Goal: Check status

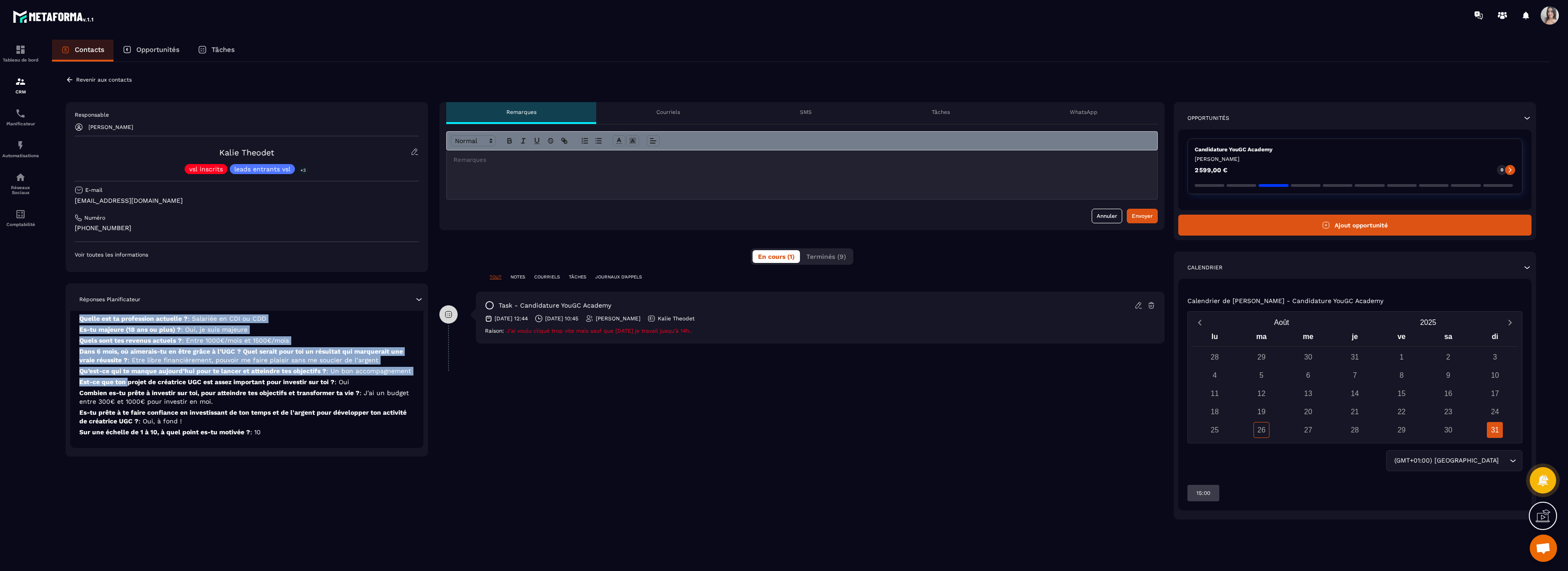
scroll to position [22, 0]
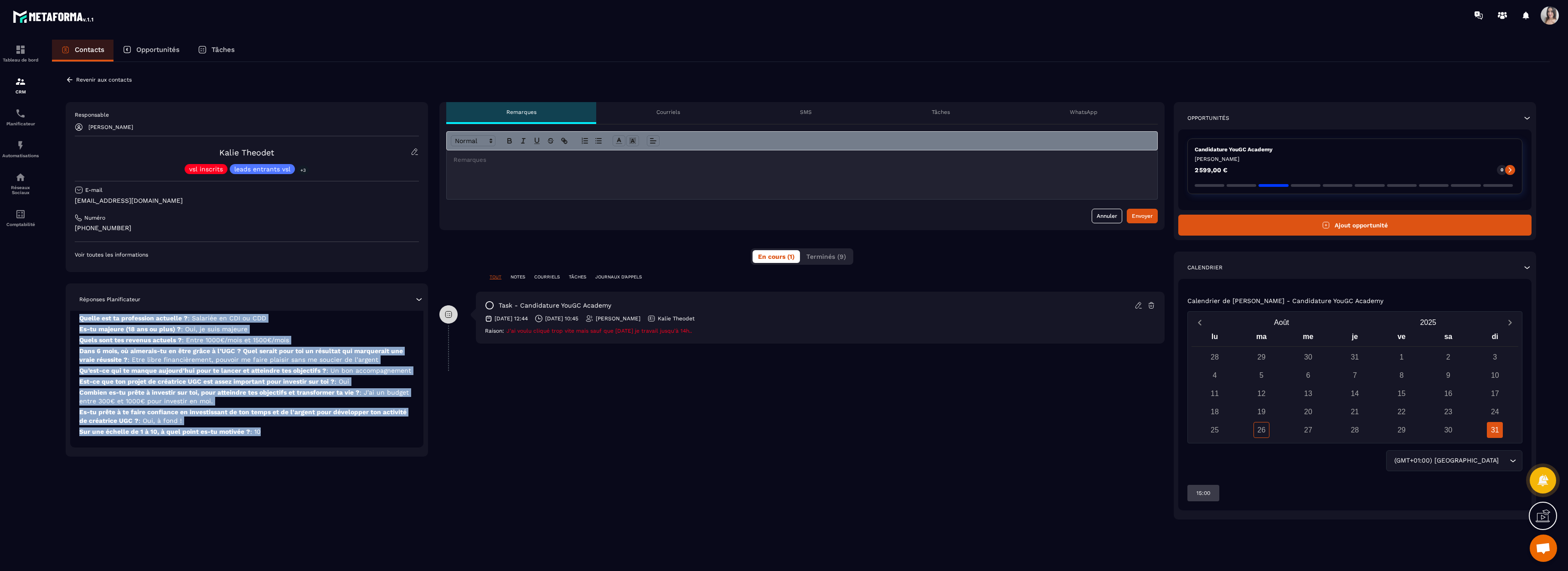
drag, startPoint x: 79, startPoint y: 327, endPoint x: 291, endPoint y: 434, distance: 237.5
click at [291, 434] on div "Candidature YouGC Academy [DATE] Quelle est ta profession actuelle ? : Salariée…" at bounding box center [247, 368] width 353 height 158
click at [291, 434] on p "Sur une échelle de 1 à 10, à quel point es-tu motivée ? : 10" at bounding box center [247, 432] width 335 height 9
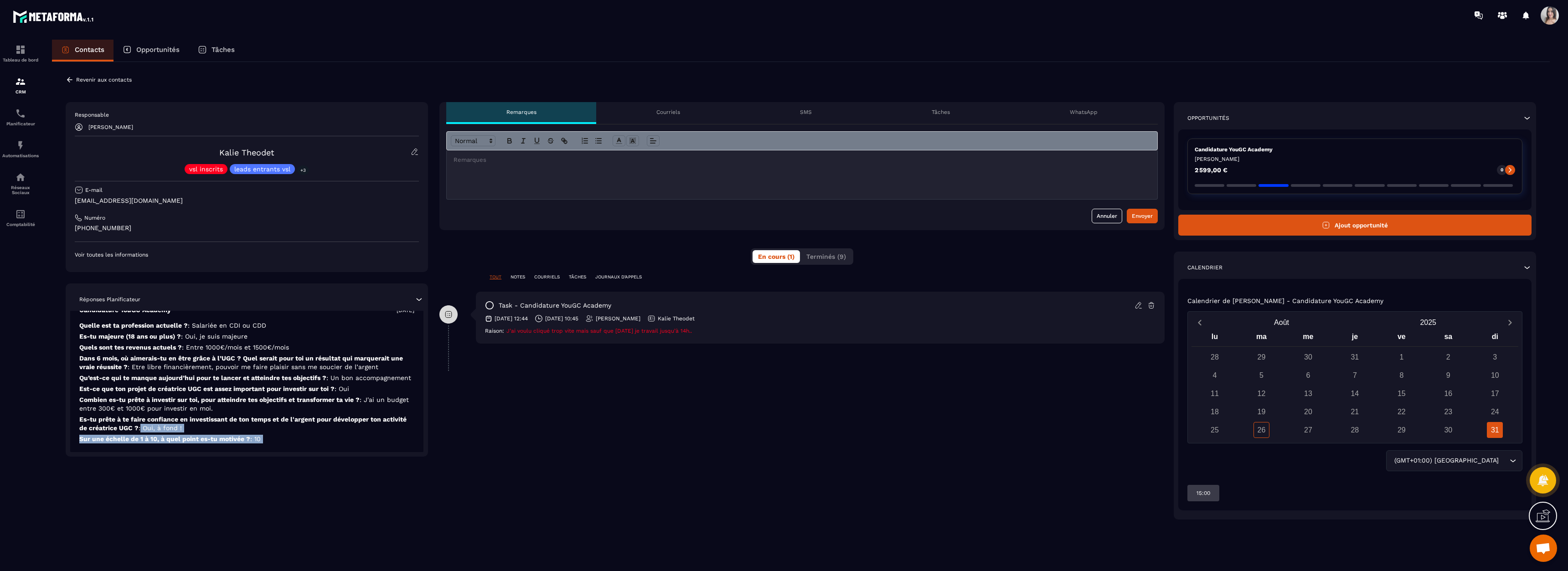
scroll to position [0, 0]
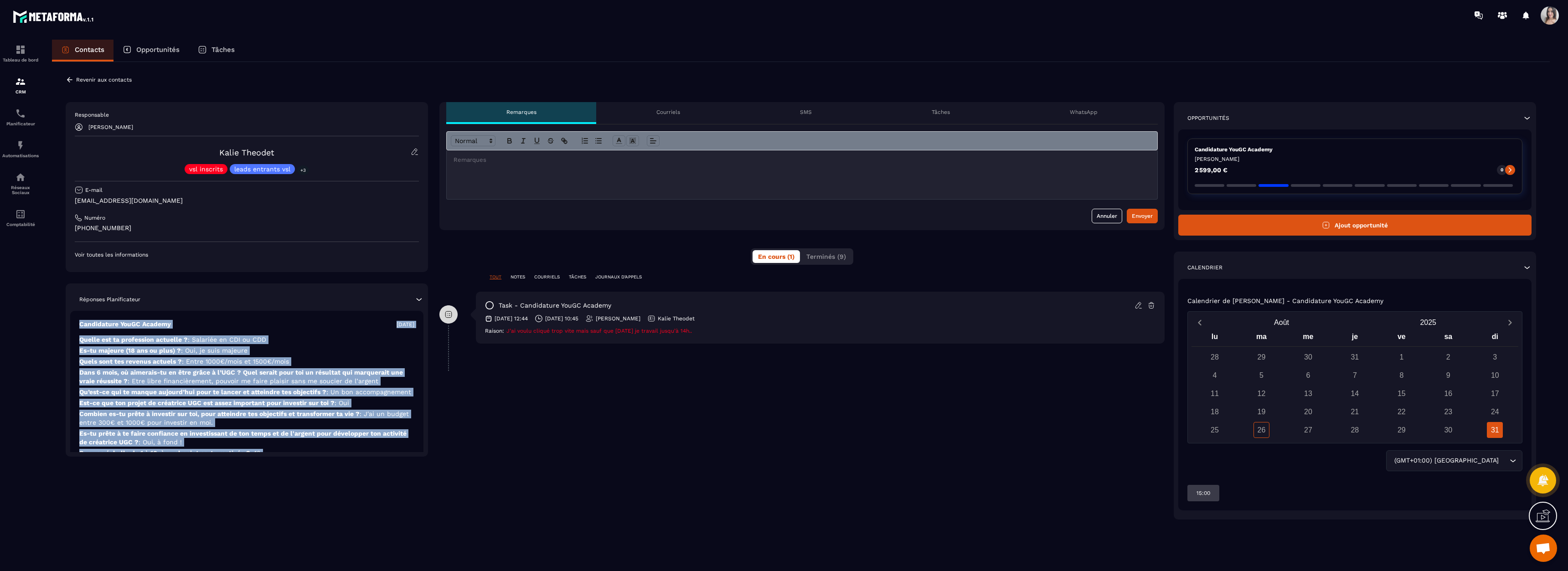
drag, startPoint x: 291, startPoint y: 434, endPoint x: 81, endPoint y: 326, distance: 236.1
click at [81, 326] on div "Candidature YouGC Academy [DATE] Quelle est ta profession actuelle ? : Salariée…" at bounding box center [247, 390] width 353 height 158
click at [81, 326] on p "Candidature YouGC Academy" at bounding box center [124, 324] width 92 height 9
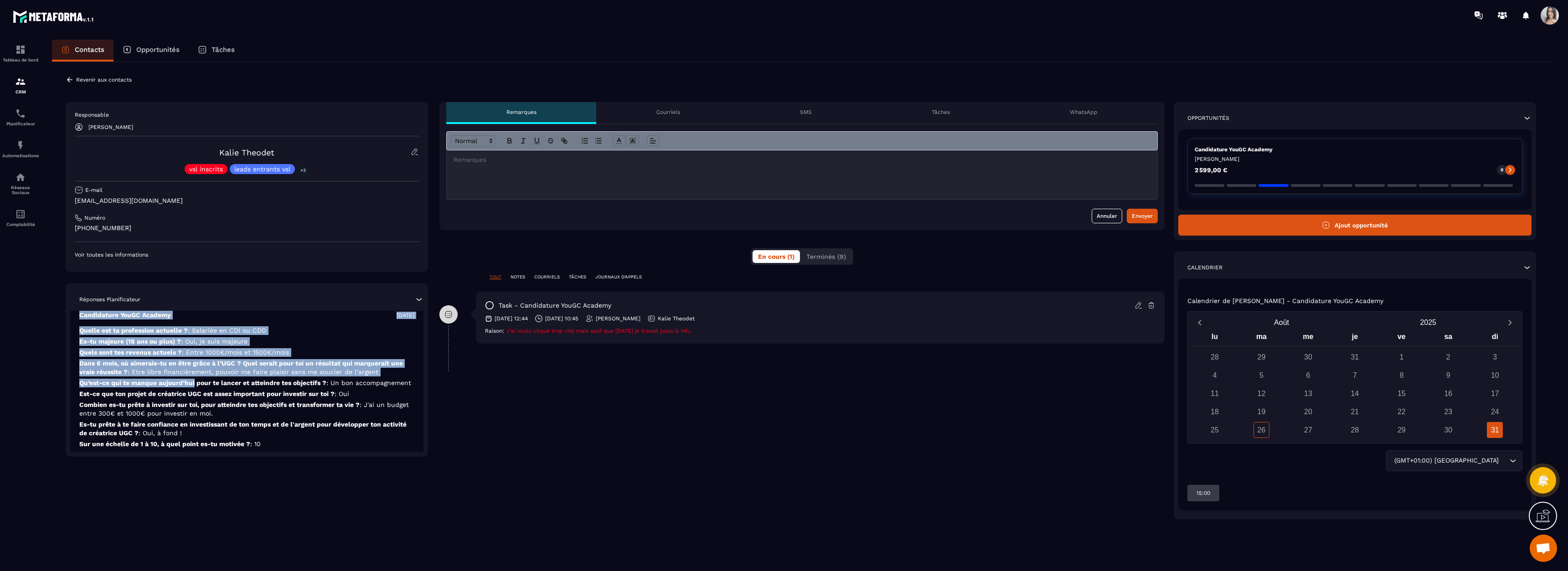
scroll to position [22, 0]
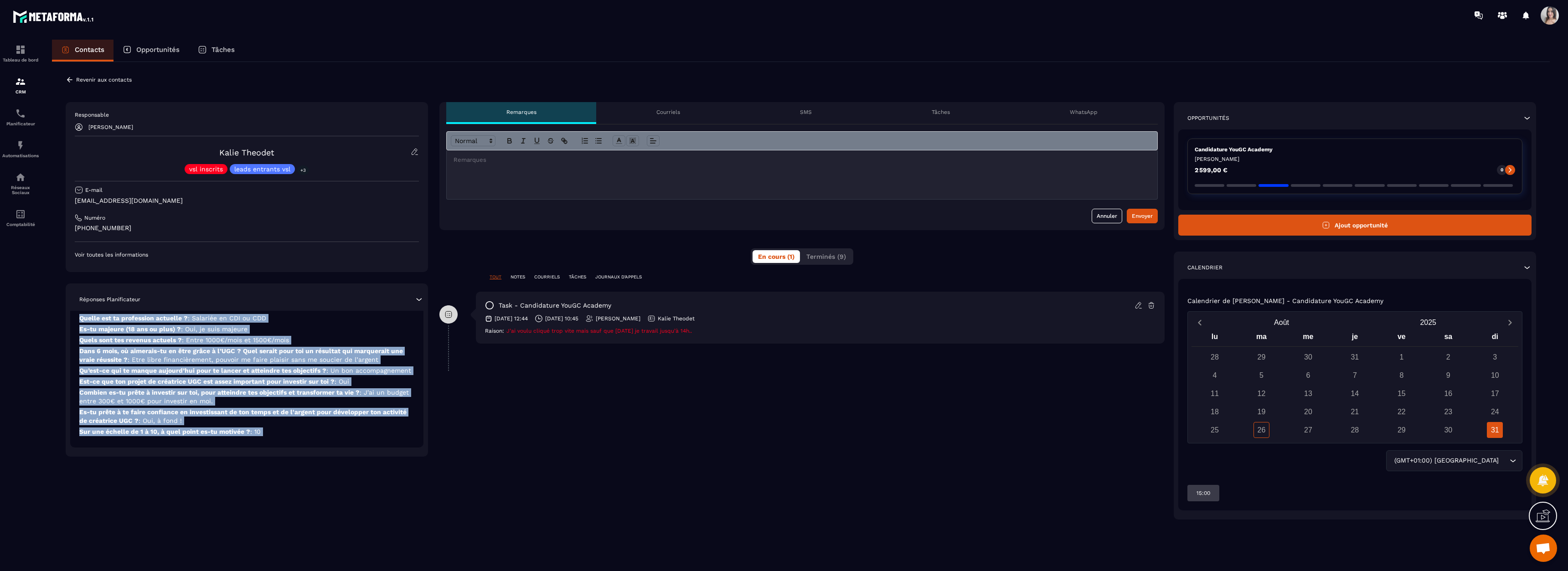
drag, startPoint x: 81, startPoint y: 326, endPoint x: 283, endPoint y: 431, distance: 227.7
click at [283, 431] on div "Candidature YouGC Academy [DATE] Quelle est ta profession actuelle ? : Salariée…" at bounding box center [247, 368] width 353 height 158
click at [283, 431] on p "Sur une échelle de 1 à 10, à quel point es-tu motivée ? : 10" at bounding box center [247, 432] width 335 height 9
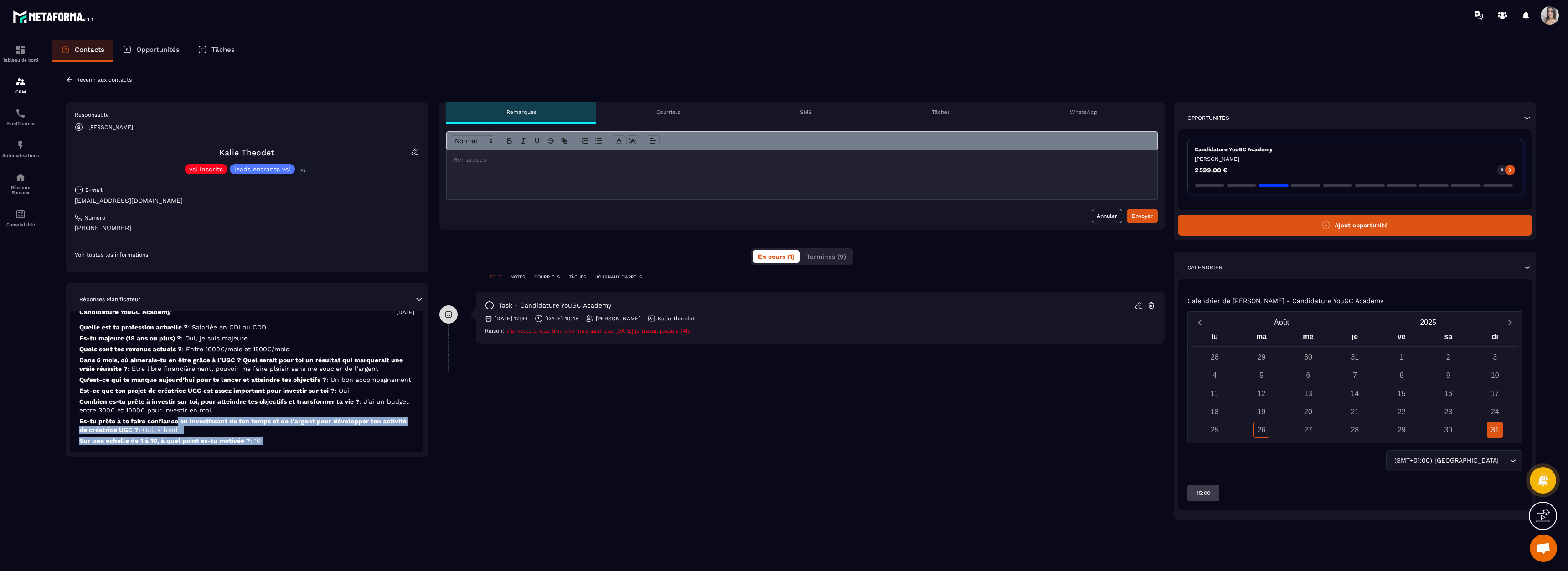
scroll to position [0, 0]
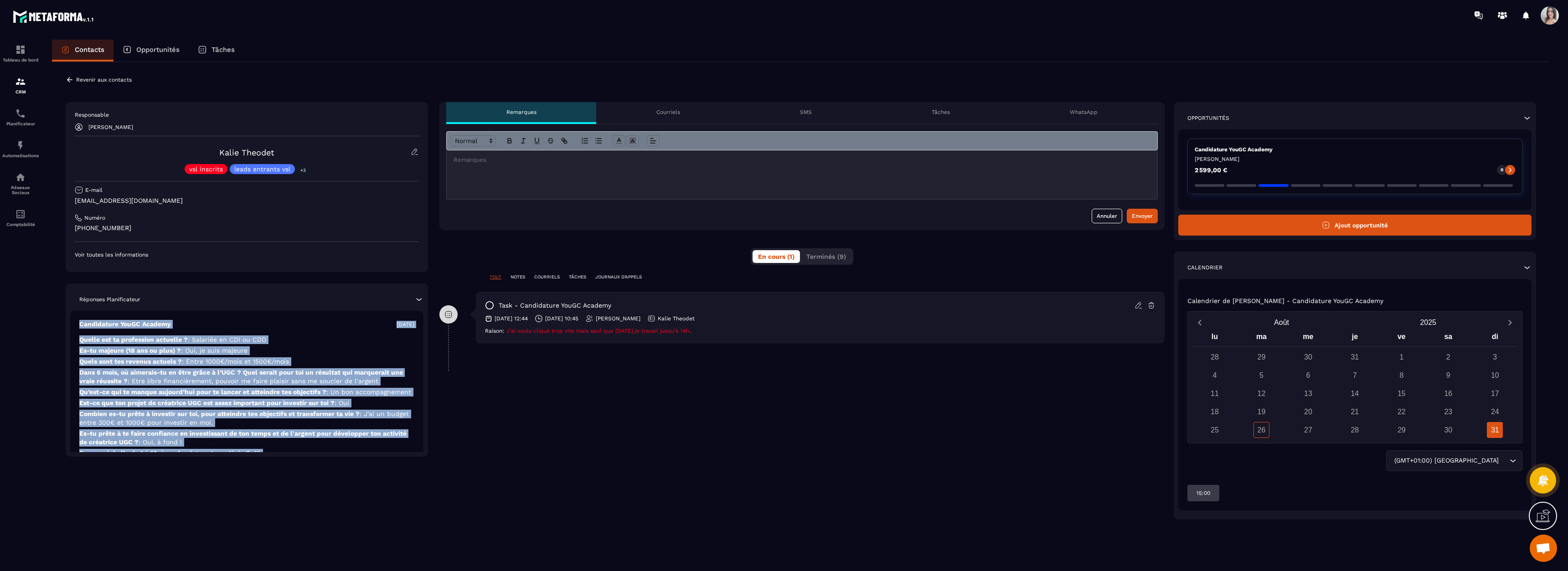
drag, startPoint x: 283, startPoint y: 431, endPoint x: 80, endPoint y: 324, distance: 229.5
click at [80, 324] on div "Candidature YouGC Academy [DATE] Quelle est ta profession actuelle ? : Salariée…" at bounding box center [247, 390] width 353 height 158
click at [80, 324] on p "Candidature YouGC Academy" at bounding box center [124, 324] width 92 height 9
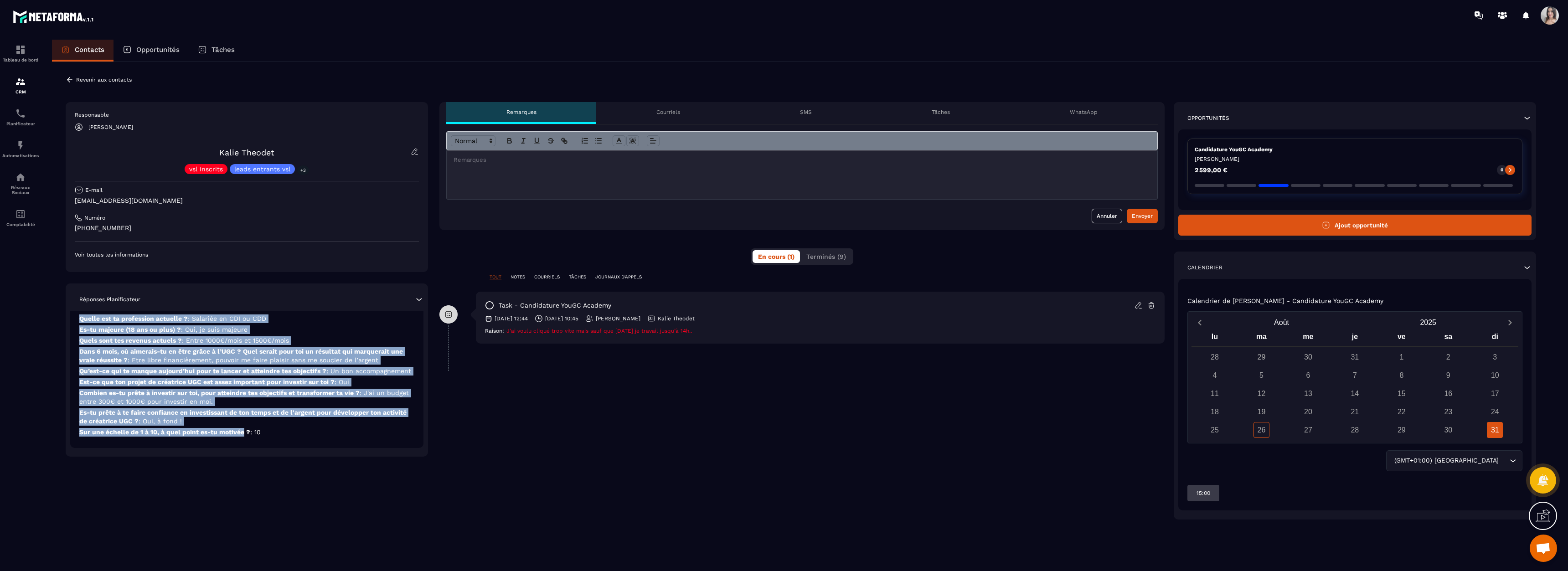
scroll to position [22, 0]
drag, startPoint x: 80, startPoint y: 324, endPoint x: 295, endPoint y: 433, distance: 241.1
click at [295, 433] on div "Candidature YouGC Academy [DATE] Quelle est ta profession actuelle ? : Salariée…" at bounding box center [247, 368] width 353 height 158
click at [295, 434] on p "Sur une échelle de 1 à 10, à quel point es-tu motivée ? : 10" at bounding box center [247, 432] width 335 height 9
drag, startPoint x: 295, startPoint y: 434, endPoint x: 75, endPoint y: 322, distance: 246.9
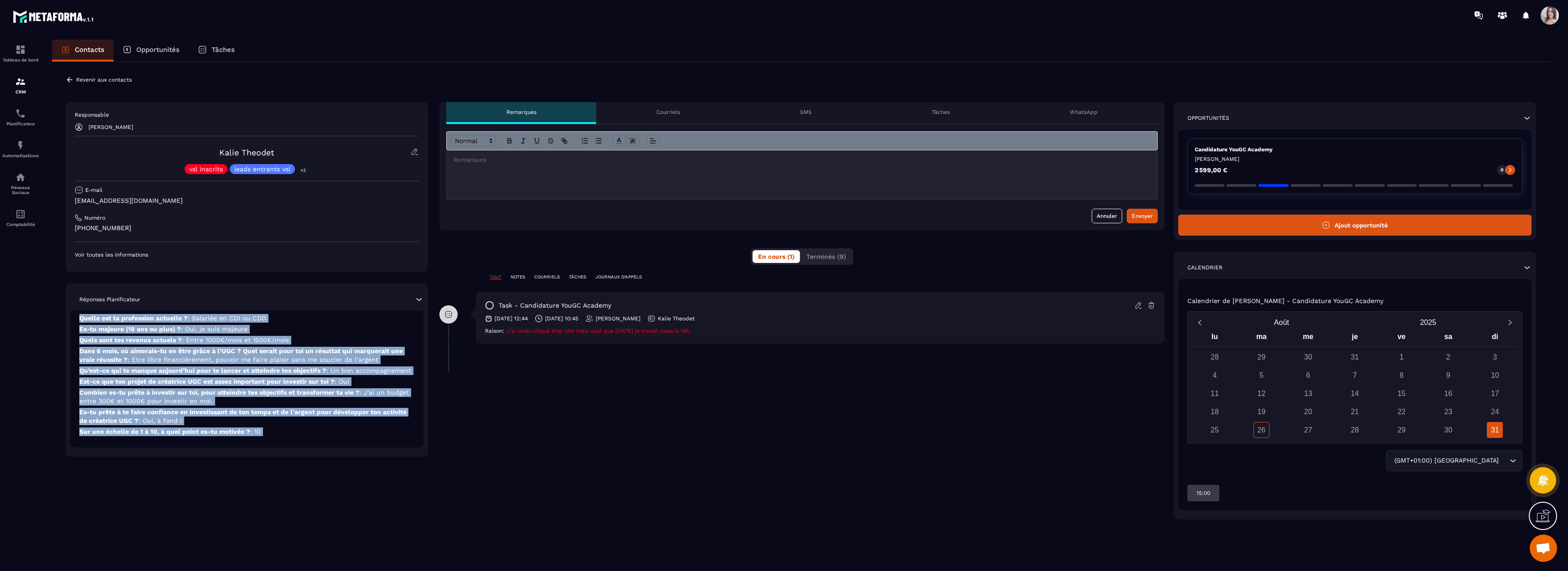
click at [75, 322] on div "Candidature YouGC Academy [DATE] Quelle est ta profession actuelle ? : Salariée…" at bounding box center [247, 368] width 353 height 158
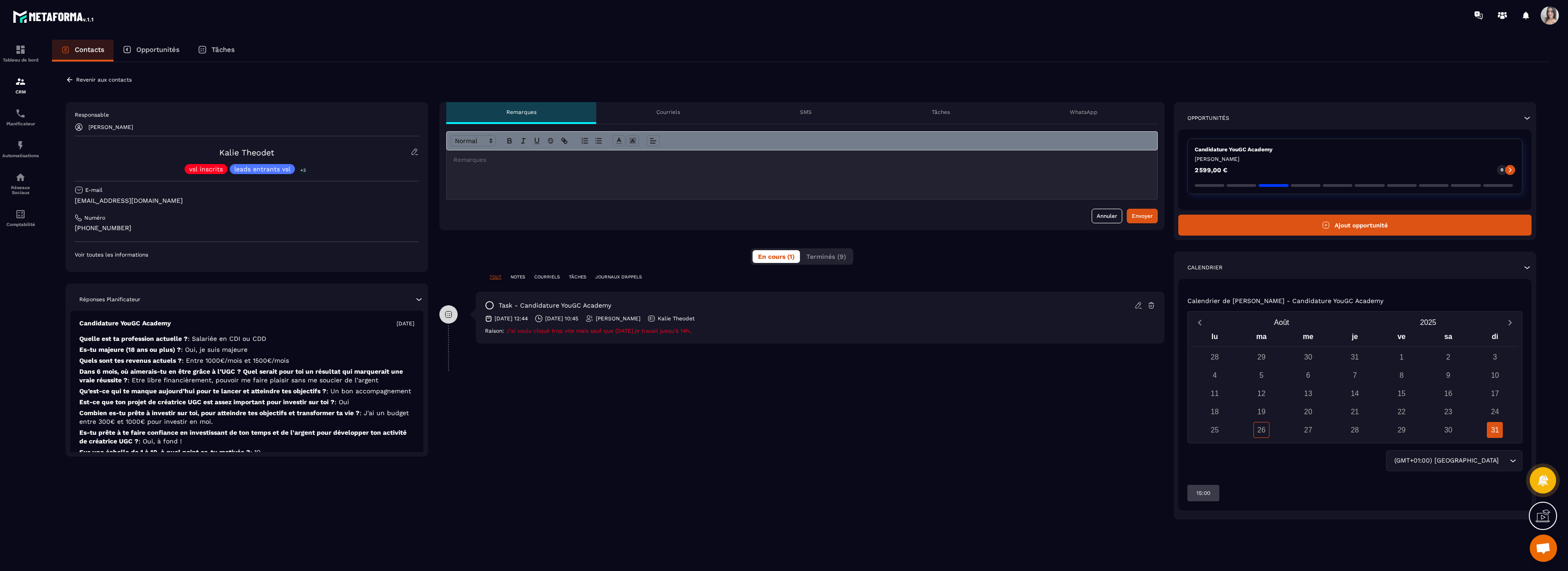
scroll to position [0, 0]
